Goal: Information Seeking & Learning: Check status

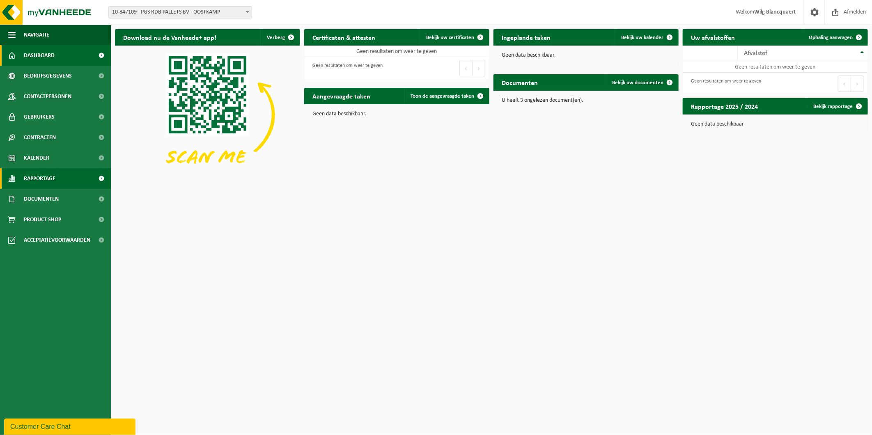
click at [55, 179] on span "Rapportage" at bounding box center [40, 178] width 32 height 21
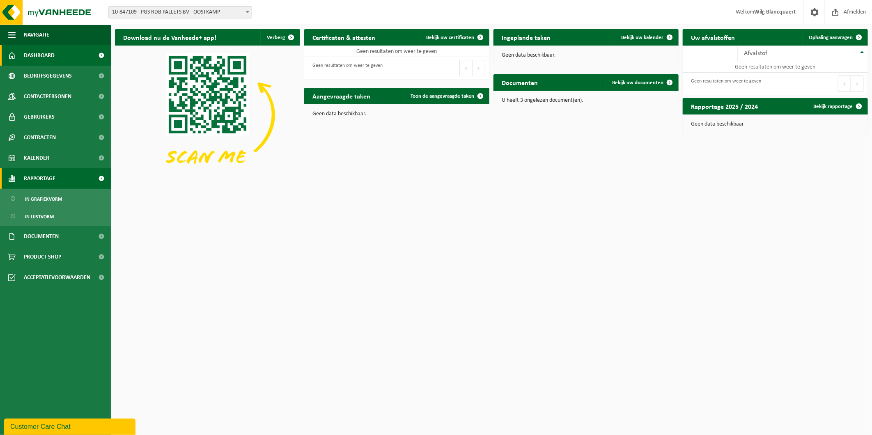
click at [63, 192] on link "In grafiekvorm" at bounding box center [55, 199] width 107 height 16
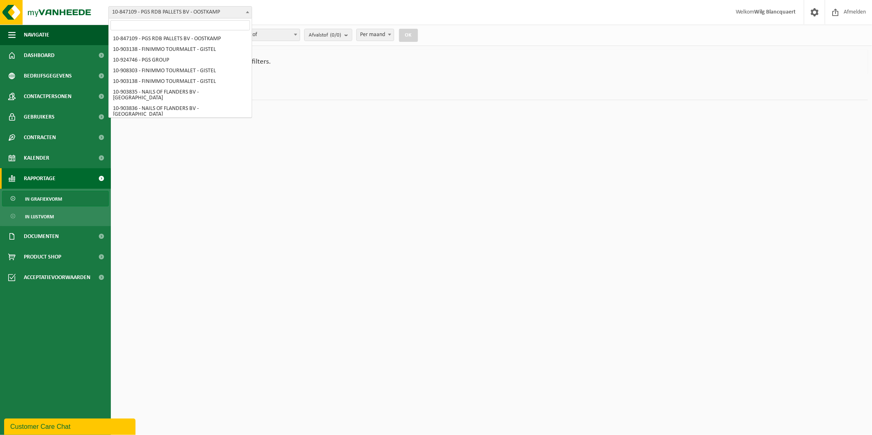
click at [177, 18] on body "Vestiging: 10-847109 - PGS RDB PALLETS BV - OOSTKAMP 10-903138 - FINIMMO TOURMA…" at bounding box center [436, 54] width 872 height 108
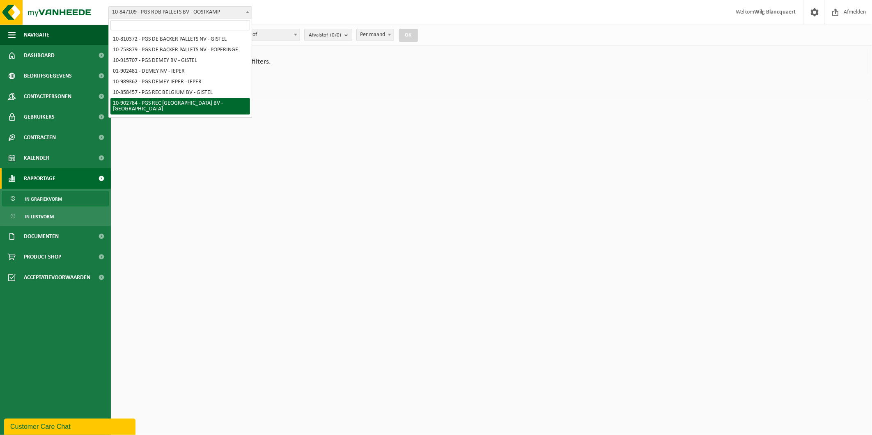
scroll to position [182, 0]
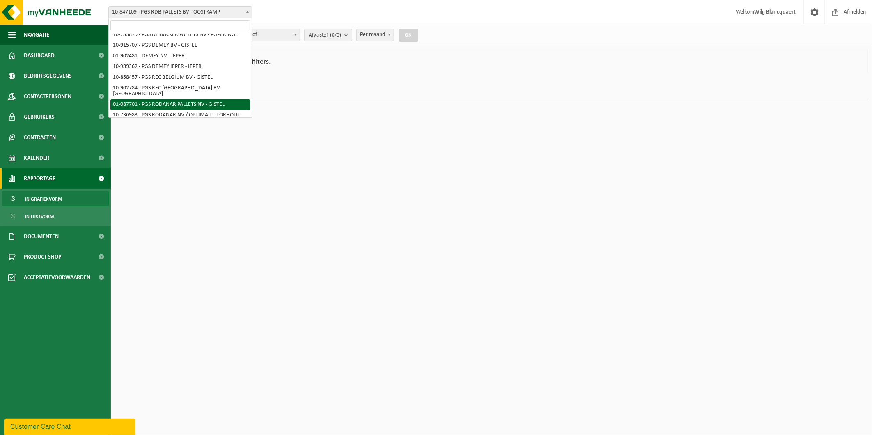
select select "712"
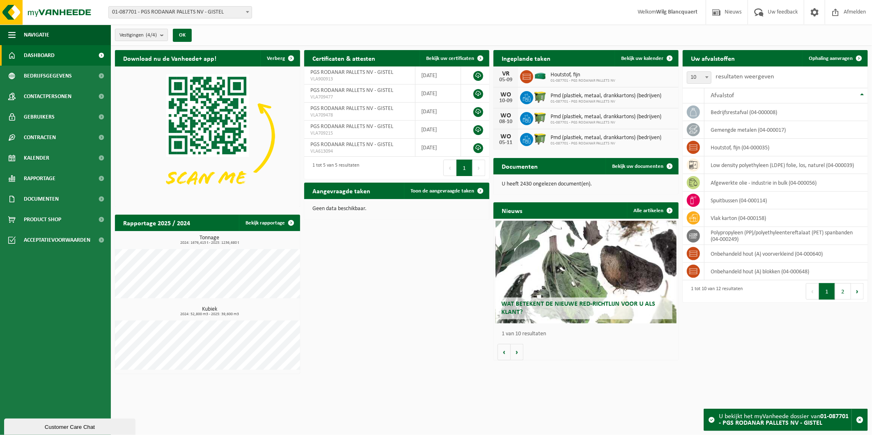
click at [151, 34] on count "(4/4)" at bounding box center [151, 34] width 11 height 5
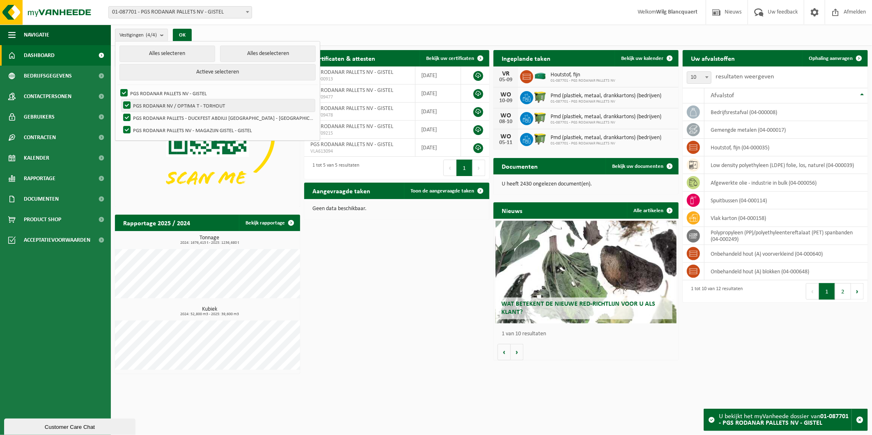
click at [127, 103] on label "PGS RODANAR NV / OPTIMA T - TORHOUT" at bounding box center [218, 105] width 193 height 12
click at [120, 99] on input "PGS RODANAR NV / OPTIMA T - TORHOUT" at bounding box center [120, 99] width 0 height 0
checkbox input "false"
click at [128, 115] on label "PGS RODANAR PALLETS - DUCKFEST ABDIUJ OUDENBURG - OUDENBURG" at bounding box center [218, 118] width 193 height 12
click at [120, 112] on input "PGS RODANAR PALLETS - DUCKFEST ABDIUJ OUDENBURG - OUDENBURG" at bounding box center [120, 111] width 0 height 0
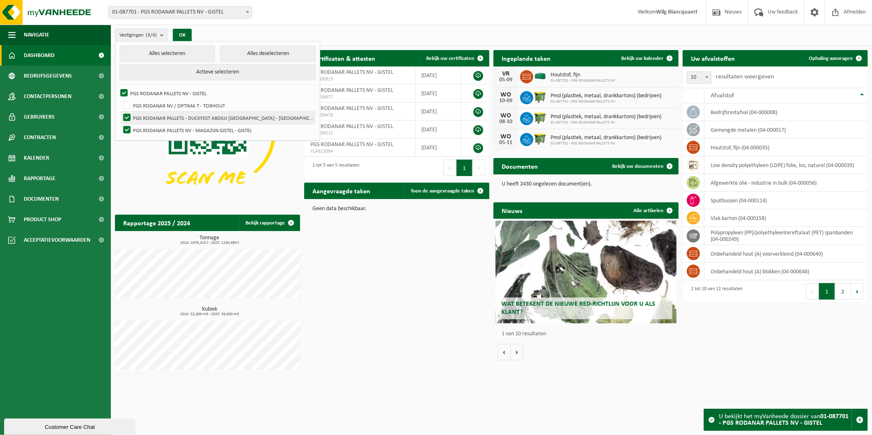
checkbox input "false"
click at [125, 128] on label "PGS RODANAR PALLETS NV - MAGAZIJN GISTEL - GISTEL" at bounding box center [218, 130] width 193 height 12
click at [120, 124] on input "PGS RODANAR PALLETS NV - MAGAZIJN GISTEL - GISTEL" at bounding box center [120, 124] width 0 height 0
checkbox input "false"
click at [188, 34] on button "OK" at bounding box center [182, 35] width 19 height 13
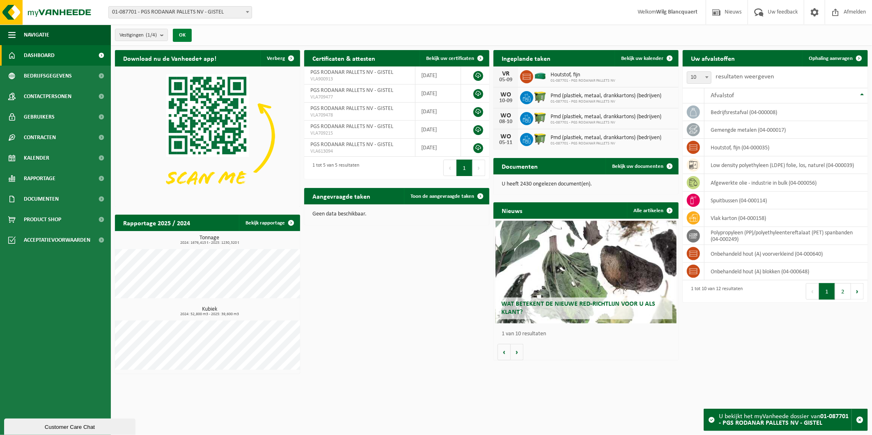
click at [184, 33] on button "OK" at bounding box center [182, 35] width 19 height 13
click at [48, 174] on span "Rapportage" at bounding box center [40, 178] width 32 height 21
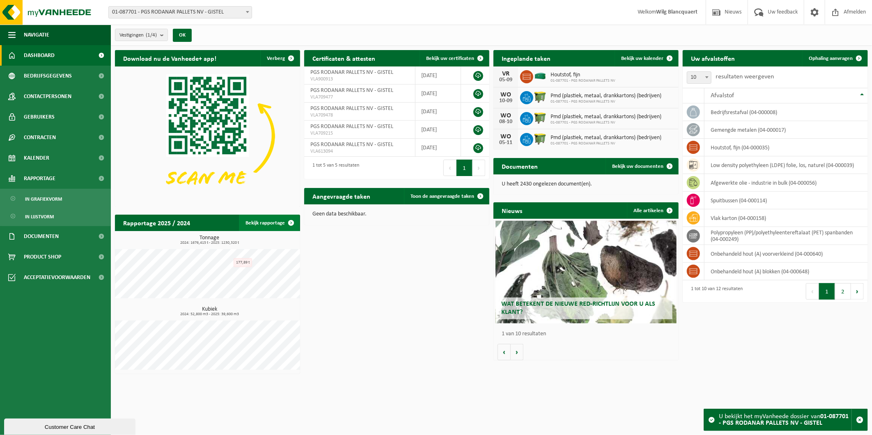
click at [281, 222] on link "Bekijk rapportage" at bounding box center [269, 223] width 60 height 16
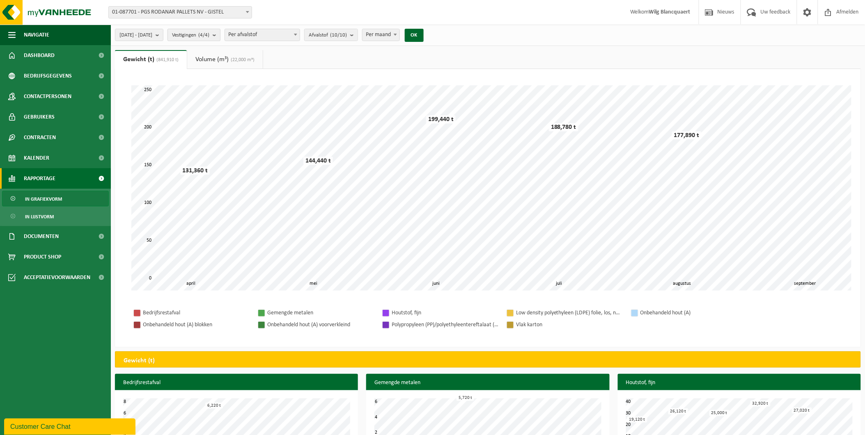
click at [220, 39] on b "submit" at bounding box center [216, 35] width 7 height 12
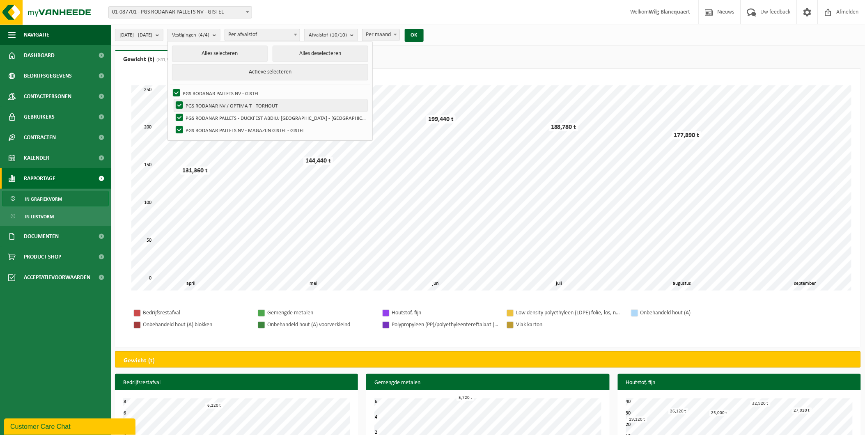
click at [200, 104] on label "PGS RODANAR NV / OPTIMA T - TORHOUT" at bounding box center [270, 105] width 193 height 12
click at [173, 99] on input "PGS RODANAR NV / OPTIMA T - TORHOUT" at bounding box center [173, 99] width 0 height 0
checkbox input "false"
click at [201, 124] on label "PGS RODANAR PALLETS NV - MAGAZIJN GISTEL - GISTEL" at bounding box center [270, 130] width 193 height 12
click at [173, 124] on input "PGS RODANAR PALLETS NV - MAGAZIJN GISTEL - GISTEL" at bounding box center [173, 124] width 0 height 0
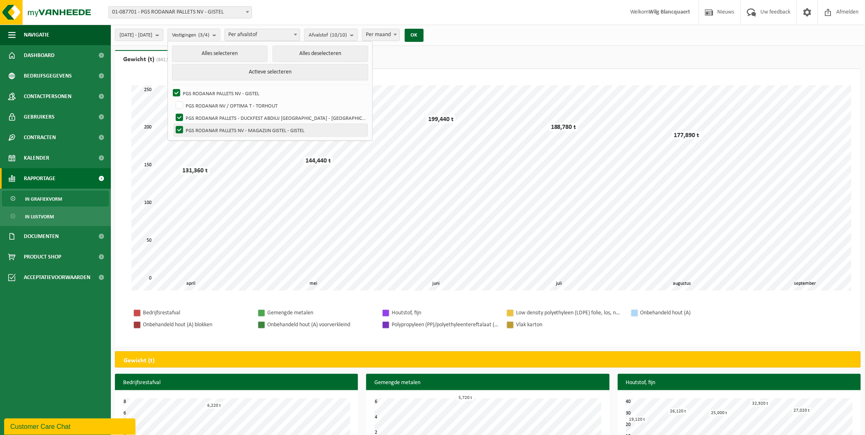
checkbox input "false"
click at [201, 117] on label "PGS RODANAR PALLETS - DUCKFEST ABDIUJ OUDENBURG - OUDENBURG" at bounding box center [270, 118] width 193 height 12
click at [173, 112] on input "PGS RODANAR PALLETS - DUCKFEST ABDIUJ OUDENBURG - OUDENBURG" at bounding box center [173, 111] width 0 height 0
checkbox input "false"
click at [424, 32] on button "OK" at bounding box center [414, 35] width 19 height 13
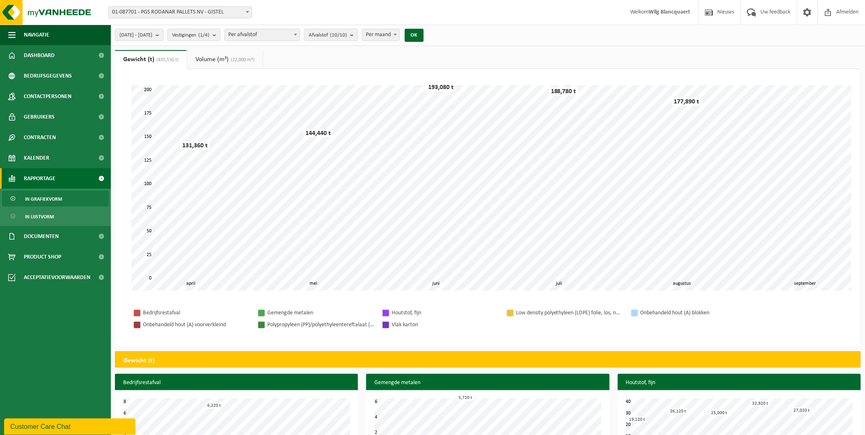
click at [399, 32] on span "Per maand" at bounding box center [381, 35] width 37 height 12
select select "3"
click at [267, 39] on span "Per afvalstof" at bounding box center [262, 35] width 75 height 12
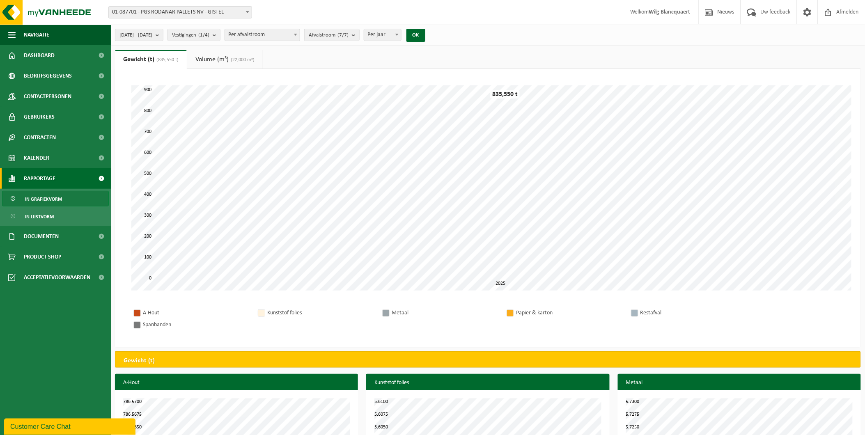
click at [229, 62] on link "Volume (m³) (22,000 m³)" at bounding box center [225, 59] width 76 height 19
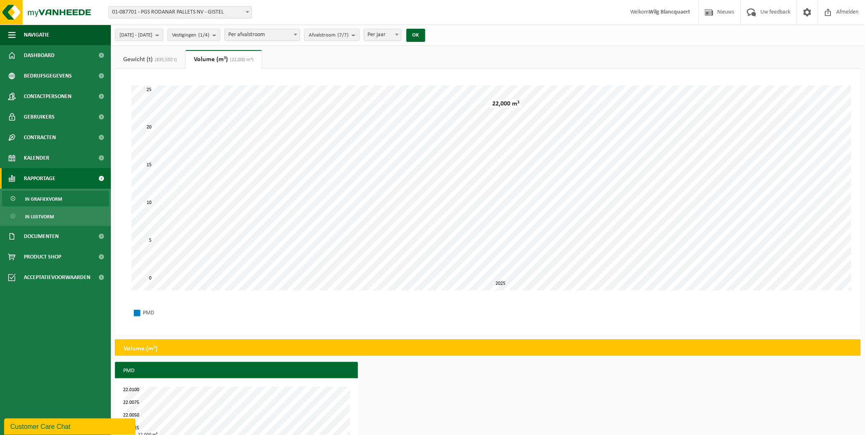
click at [158, 65] on link "Gewicht (t) (835,550 t)" at bounding box center [150, 59] width 70 height 19
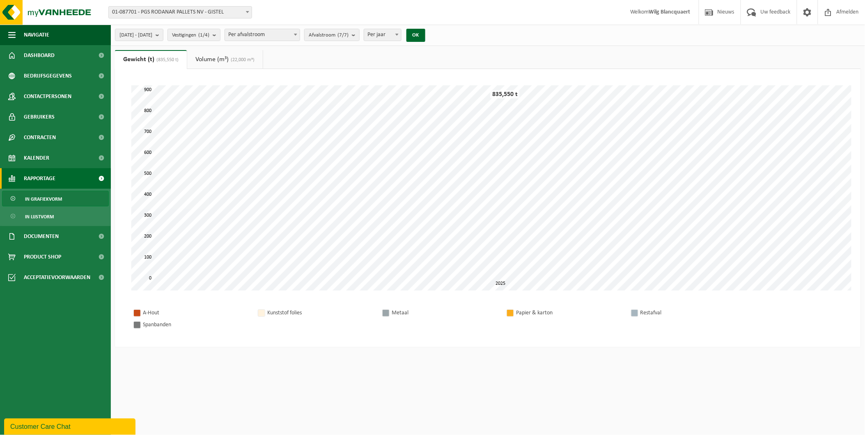
click at [297, 39] on span "Per afvalstroom" at bounding box center [262, 35] width 75 height 12
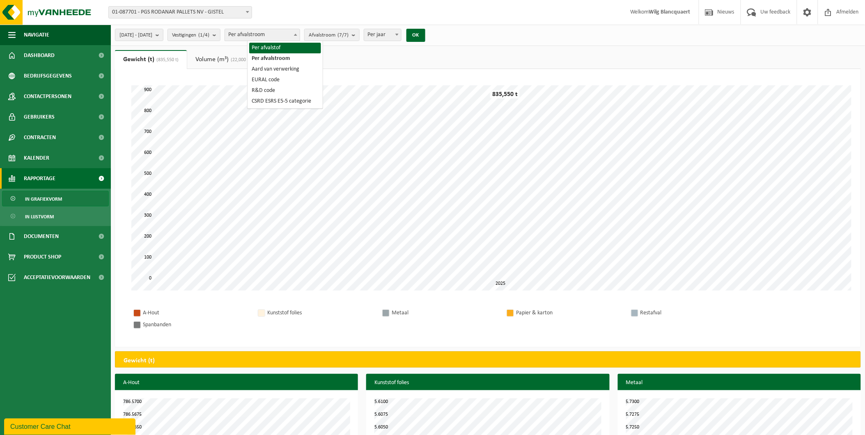
select select "1"
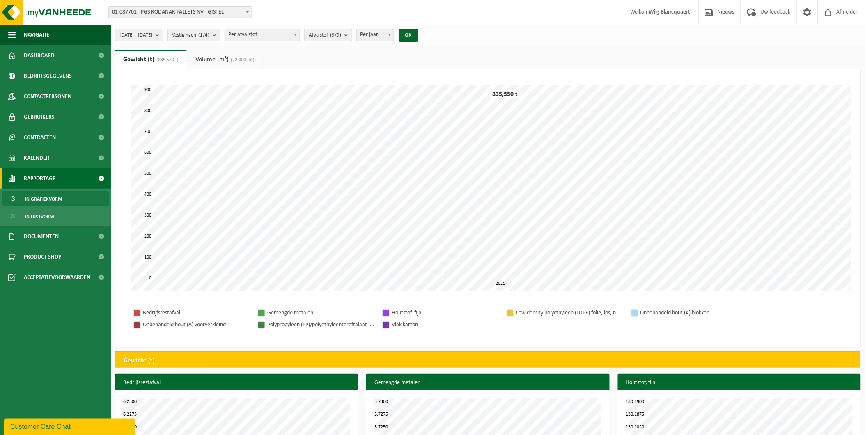
click at [300, 40] on body "Vestiging: 10-847109 - PGS RDB PALLETS BV - OOSTKAMP 10-903138 - FINIMMO TOURMA…" at bounding box center [432, 331] width 865 height 662
click at [299, 30] on span "Per afvalstof" at bounding box center [262, 35] width 75 height 12
click at [375, 29] on div "2025-04-01 - 2025-09-05 Huidige maand Vorige maand Laatste 6 maanden Huidig jaa…" at bounding box center [269, 35] width 316 height 18
click at [393, 35] on span "Per jaar" at bounding box center [375, 35] width 37 height 12
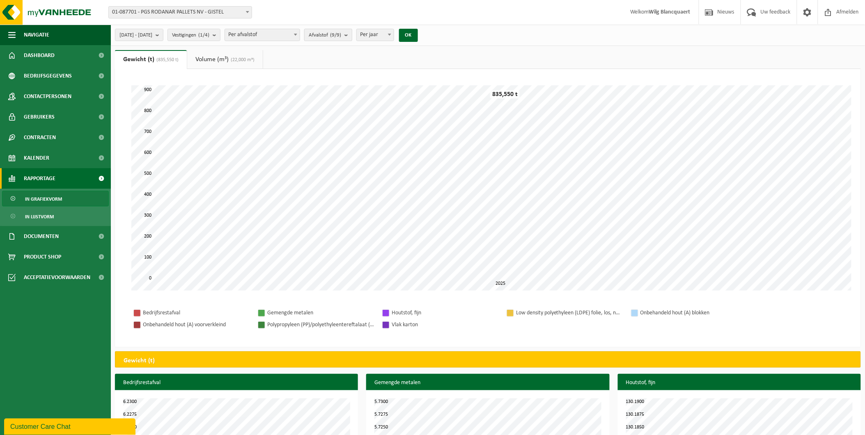
click at [341, 34] on count "(9/9)" at bounding box center [335, 34] width 11 height 5
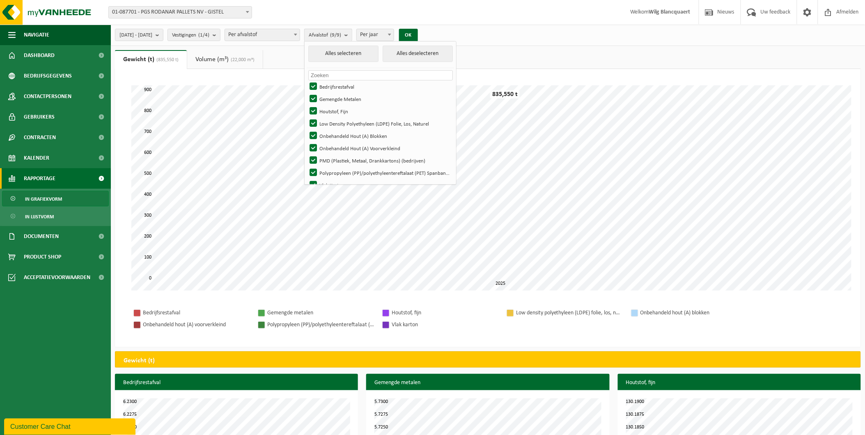
click at [341, 34] on count "(9/9)" at bounding box center [335, 34] width 11 height 5
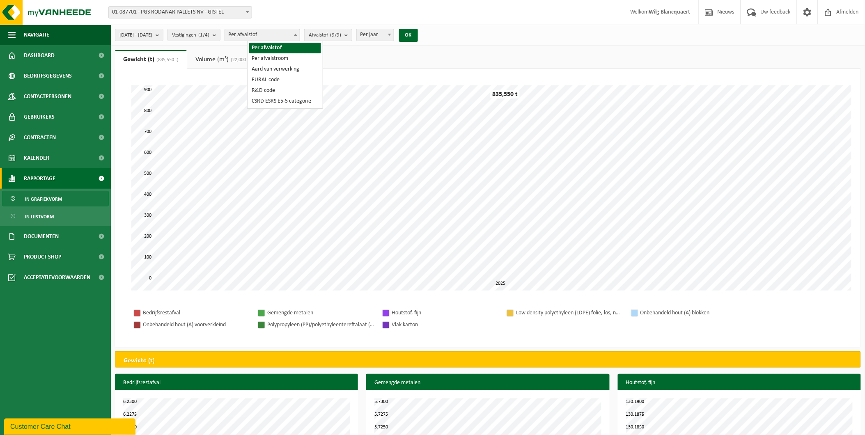
click at [300, 30] on span "Per afvalstof" at bounding box center [262, 35] width 75 height 12
click at [232, 64] on link "Volume (m³) (22,000 m³)" at bounding box center [225, 59] width 76 height 19
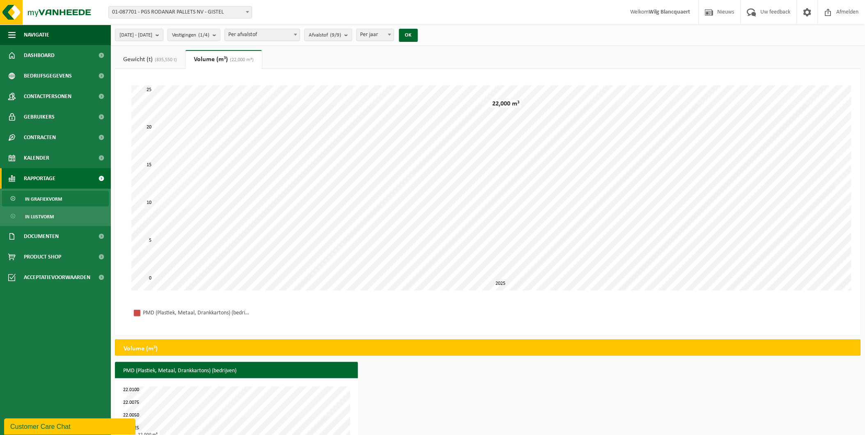
click at [167, 58] on span "(835,550 t)" at bounding box center [165, 60] width 24 height 5
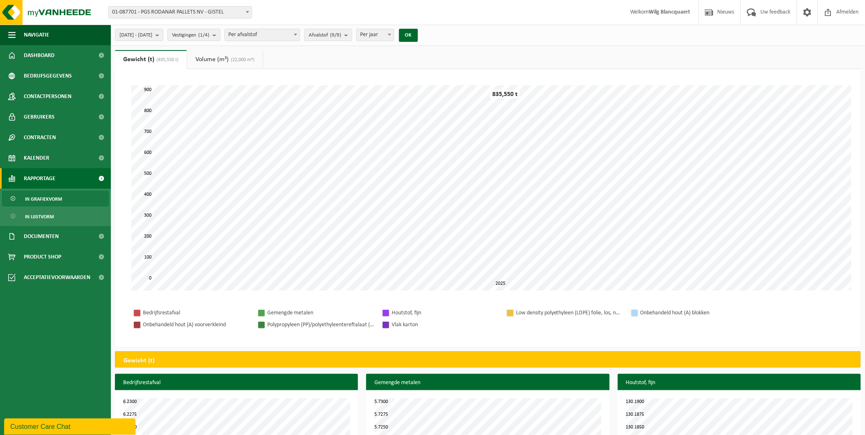
click at [412, 40] on body "Vestiging: 10-847109 - PGS RDB PALLETS BV - OOSTKAMP 10-903138 - FINIMMO TOURMA…" at bounding box center [432, 331] width 865 height 662
click at [394, 36] on span at bounding box center [390, 34] width 8 height 11
click at [341, 36] on span "Afvalstof (9/9)" at bounding box center [325, 35] width 32 height 12
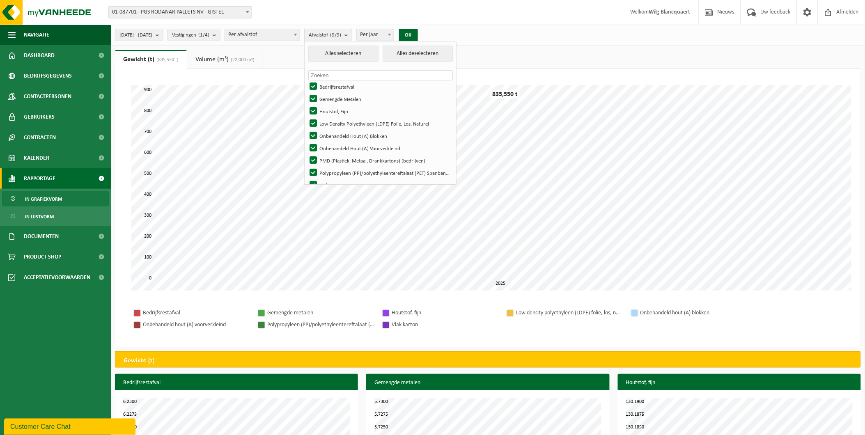
click at [341, 36] on span "Afvalstof (9/9)" at bounding box center [325, 35] width 32 height 12
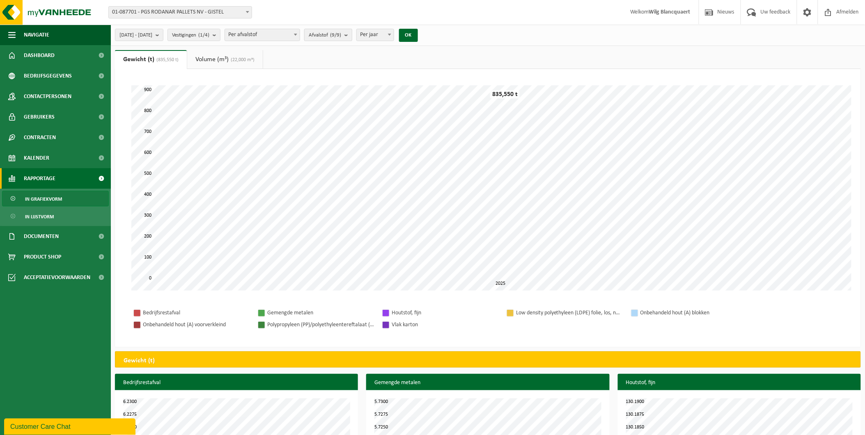
click at [341, 36] on count "(9/9)" at bounding box center [335, 34] width 11 height 5
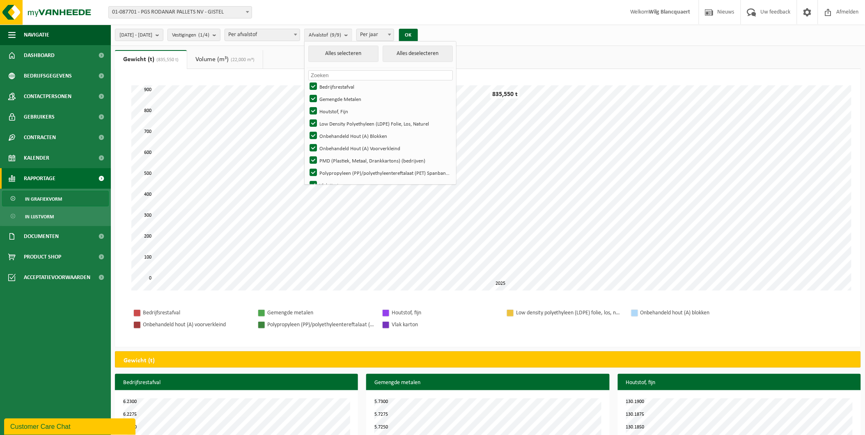
click at [393, 35] on span "Per jaar" at bounding box center [375, 35] width 37 height 12
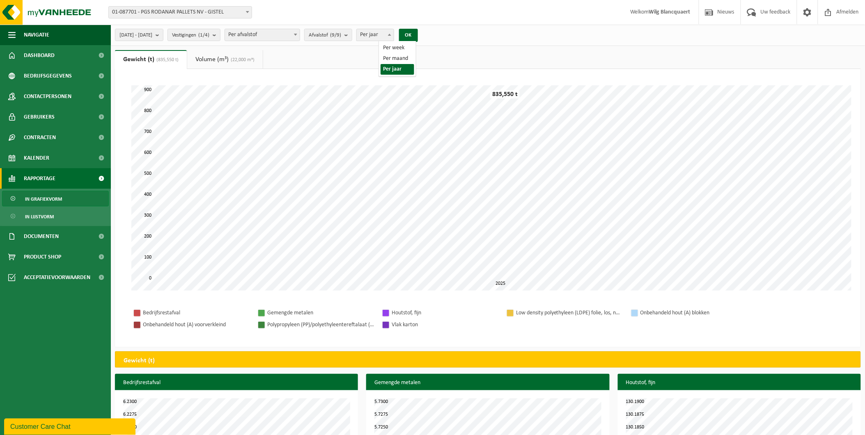
click at [393, 35] on span "Per jaar" at bounding box center [375, 35] width 37 height 12
click at [152, 30] on span "2025-04-01 - 2025-09-05" at bounding box center [136, 35] width 33 height 12
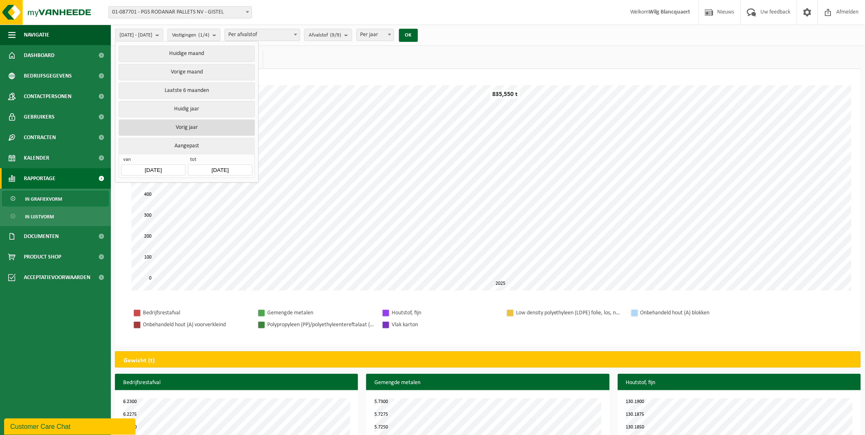
click at [198, 127] on button "Vorig jaar" at bounding box center [187, 128] width 136 height 16
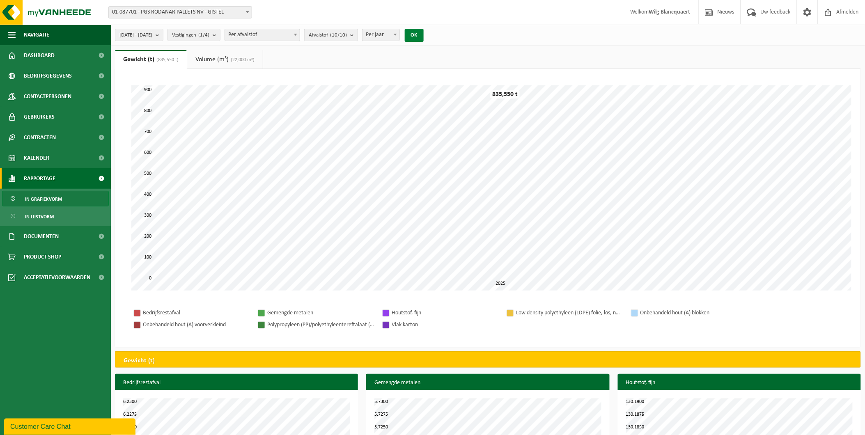
click at [424, 37] on button "OK" at bounding box center [414, 35] width 19 height 13
click at [152, 32] on span "2024-01-01 - 2024-12-31" at bounding box center [136, 35] width 33 height 12
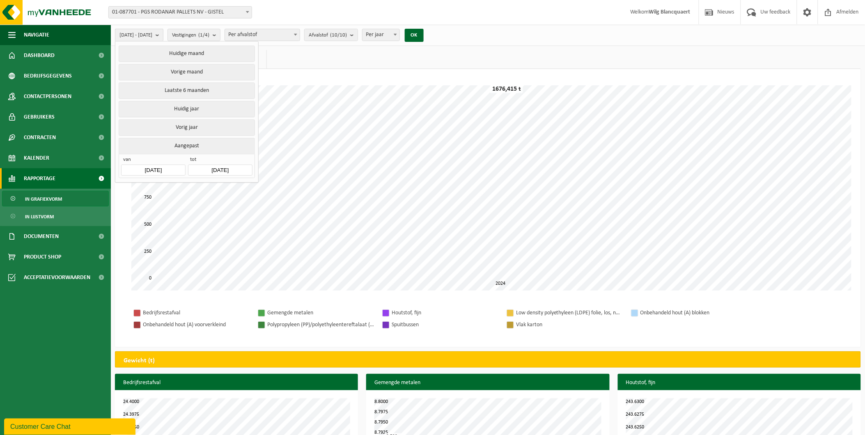
click at [152, 32] on span "2024-01-01 - 2024-12-31" at bounding box center [136, 35] width 33 height 12
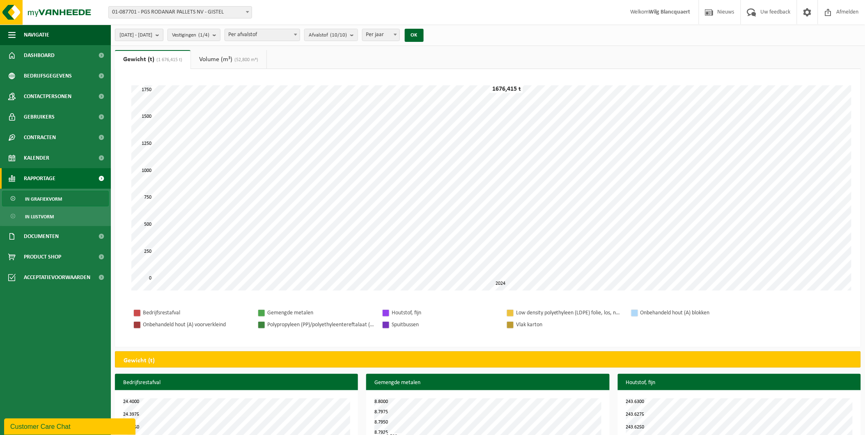
click at [152, 32] on span "2024-01-01 - 2024-12-31" at bounding box center [136, 35] width 33 height 12
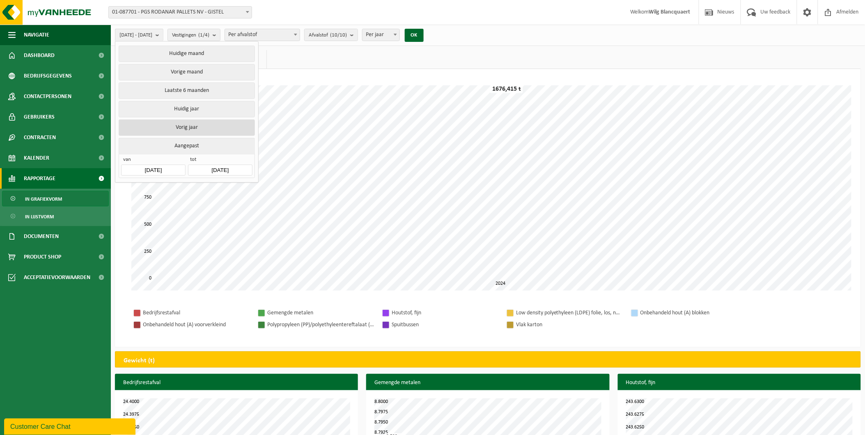
click at [200, 129] on button "Vorig jaar" at bounding box center [187, 128] width 136 height 16
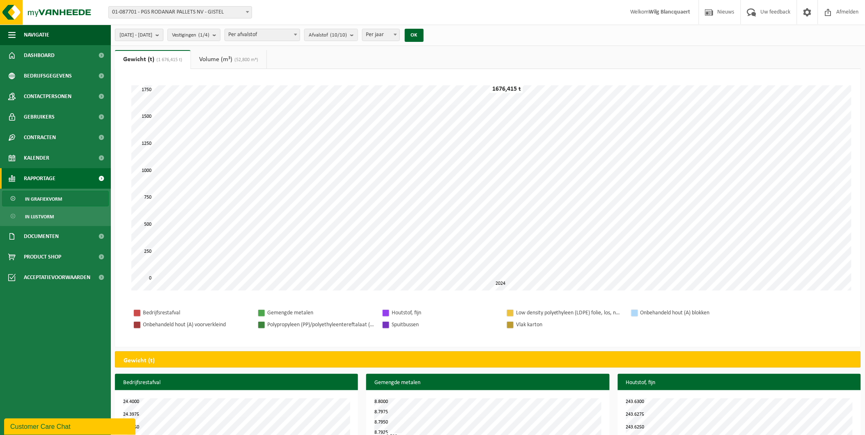
click at [152, 32] on span "2024-01-01 - 2024-12-31" at bounding box center [136, 35] width 33 height 12
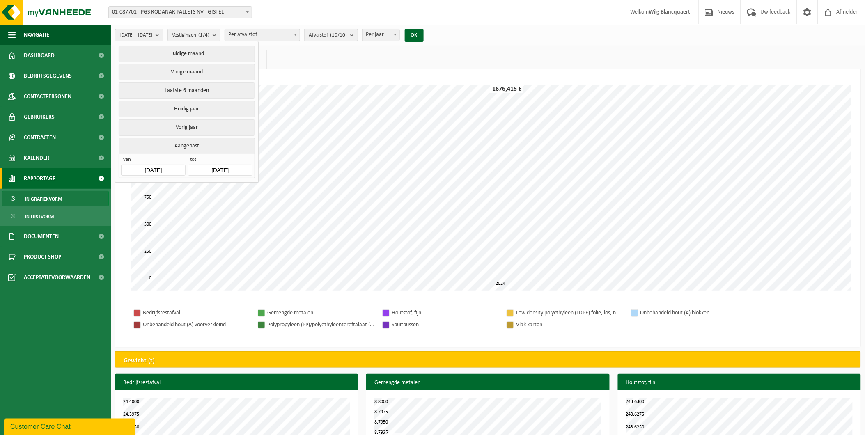
click at [158, 168] on input "2024-01-01" at bounding box center [153, 170] width 64 height 11
drag, startPoint x: 158, startPoint y: 168, endPoint x: 161, endPoint y: 163, distance: 6.3
click at [161, 165] on input "2024-01-01" at bounding box center [153, 170] width 64 height 11
click at [145, 165] on input "2024-01-01" at bounding box center [153, 170] width 64 height 11
click at [141, 165] on input "2024-01-01" at bounding box center [153, 170] width 64 height 11
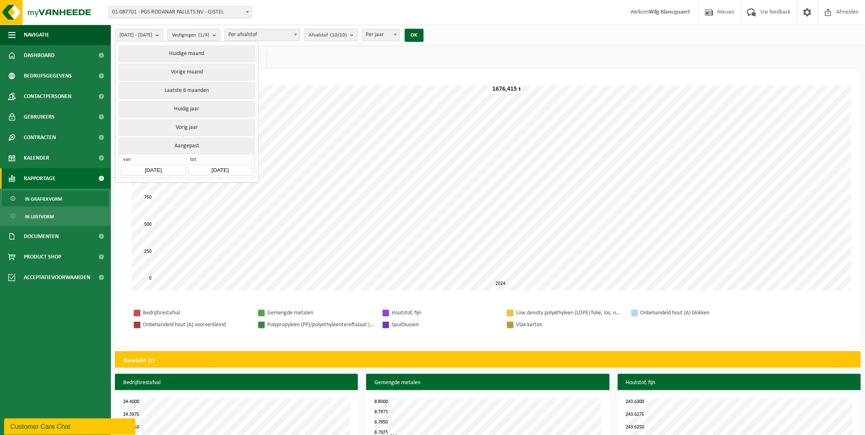
click at [141, 165] on input "2024-01-01" at bounding box center [153, 170] width 64 height 11
click at [424, 34] on button "OK" at bounding box center [414, 35] width 19 height 13
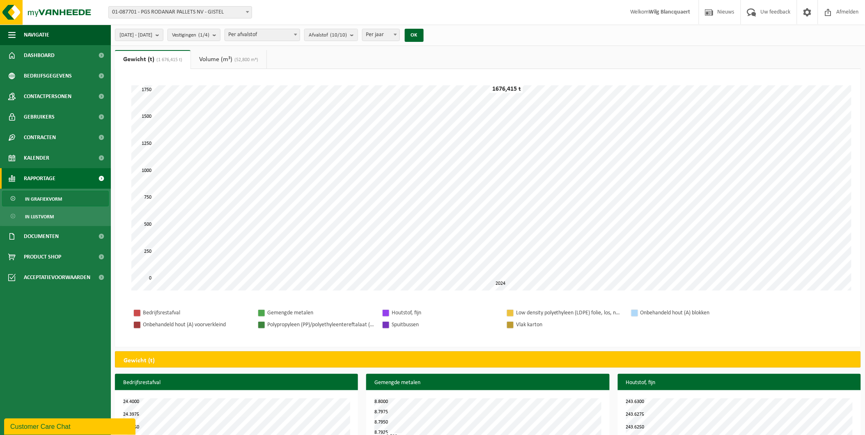
drag, startPoint x: 249, startPoint y: 58, endPoint x: 253, endPoint y: 59, distance: 4.7
click at [249, 58] on span "(52,800 m³)" at bounding box center [245, 60] width 26 height 5
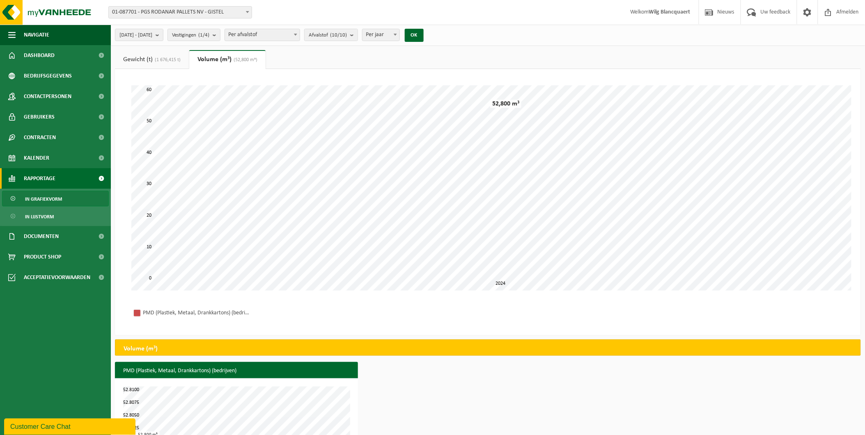
click at [152, 55] on link "Gewicht (t) (1 676,415 t)" at bounding box center [152, 59] width 74 height 19
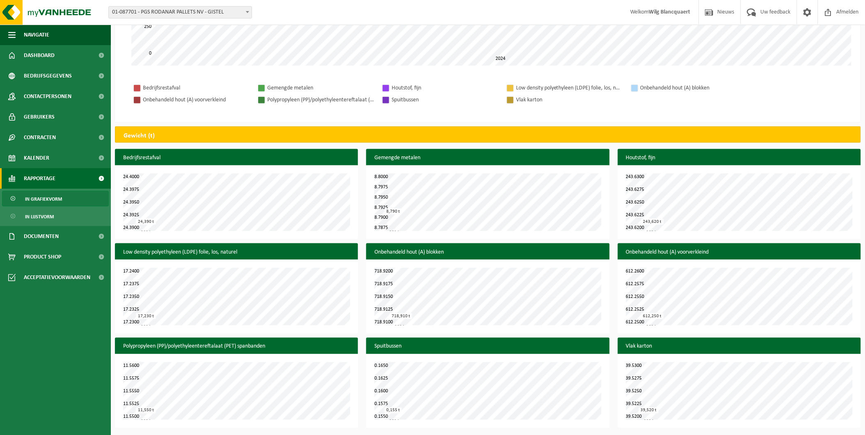
scroll to position [226, 0]
